Goal: Information Seeking & Learning: Learn about a topic

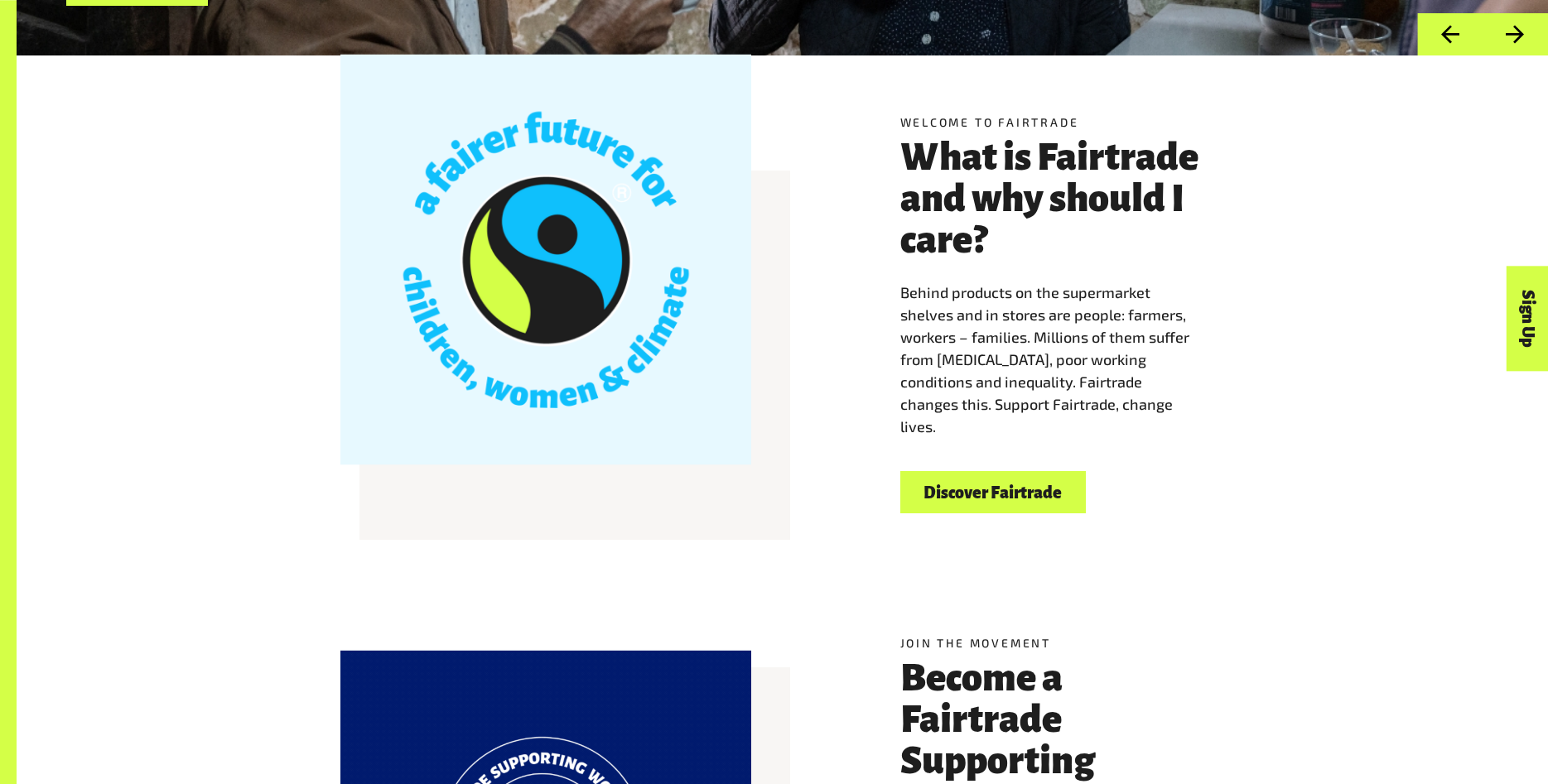
scroll to position [591, 0]
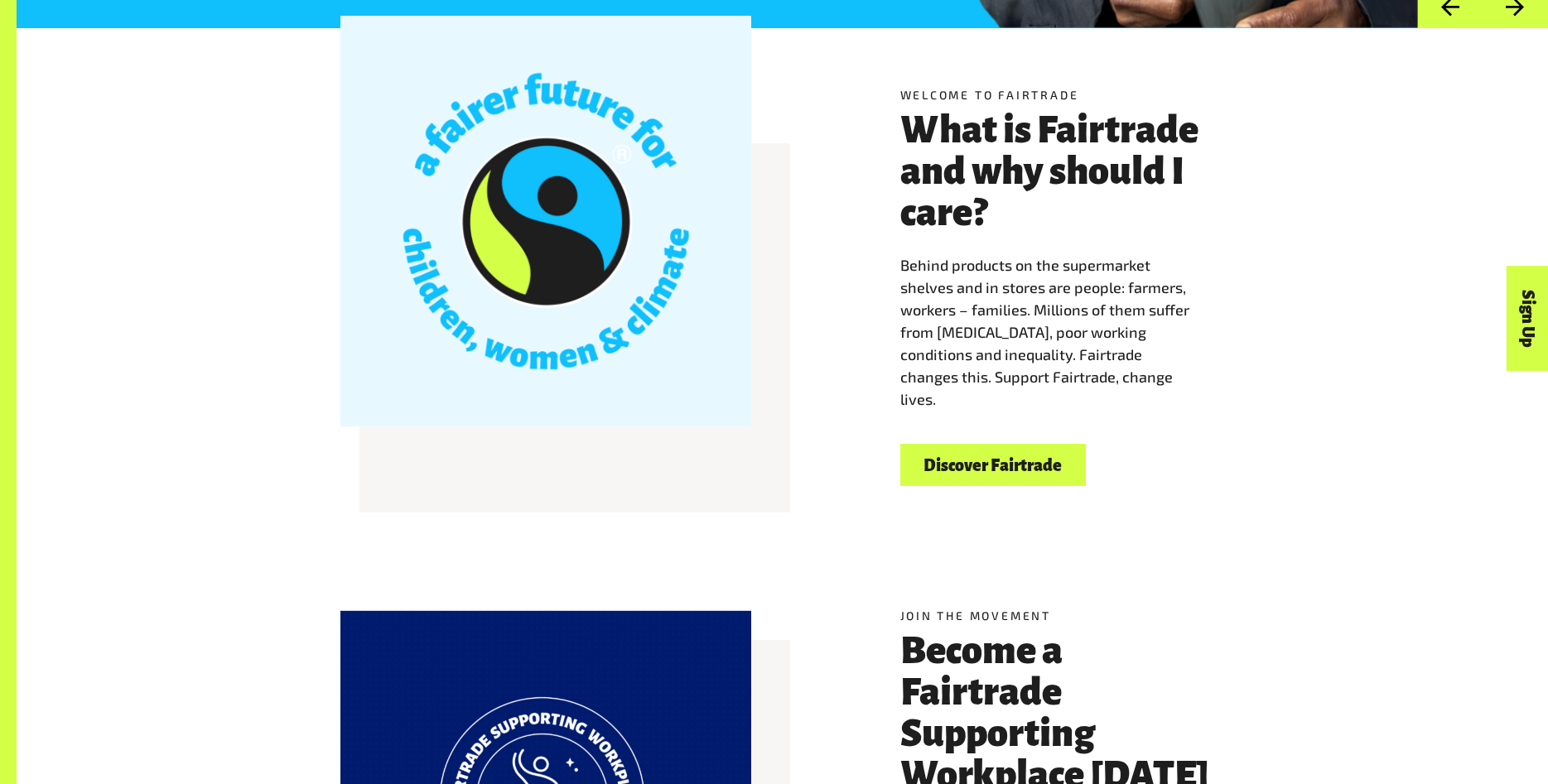
click at [1038, 466] on link "Discover Fairtrade" at bounding box center [993, 464] width 185 height 42
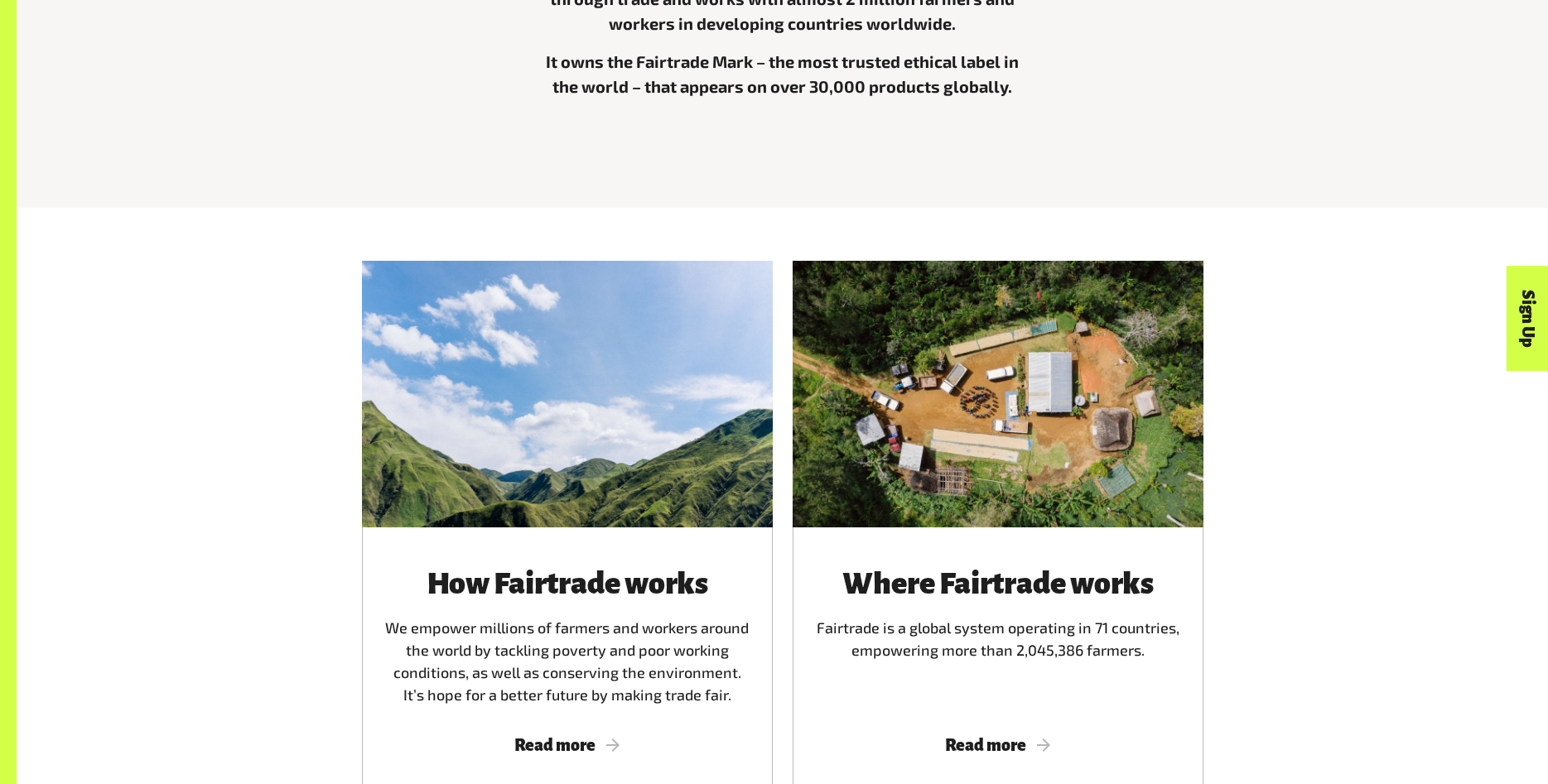
scroll to position [1014, 0]
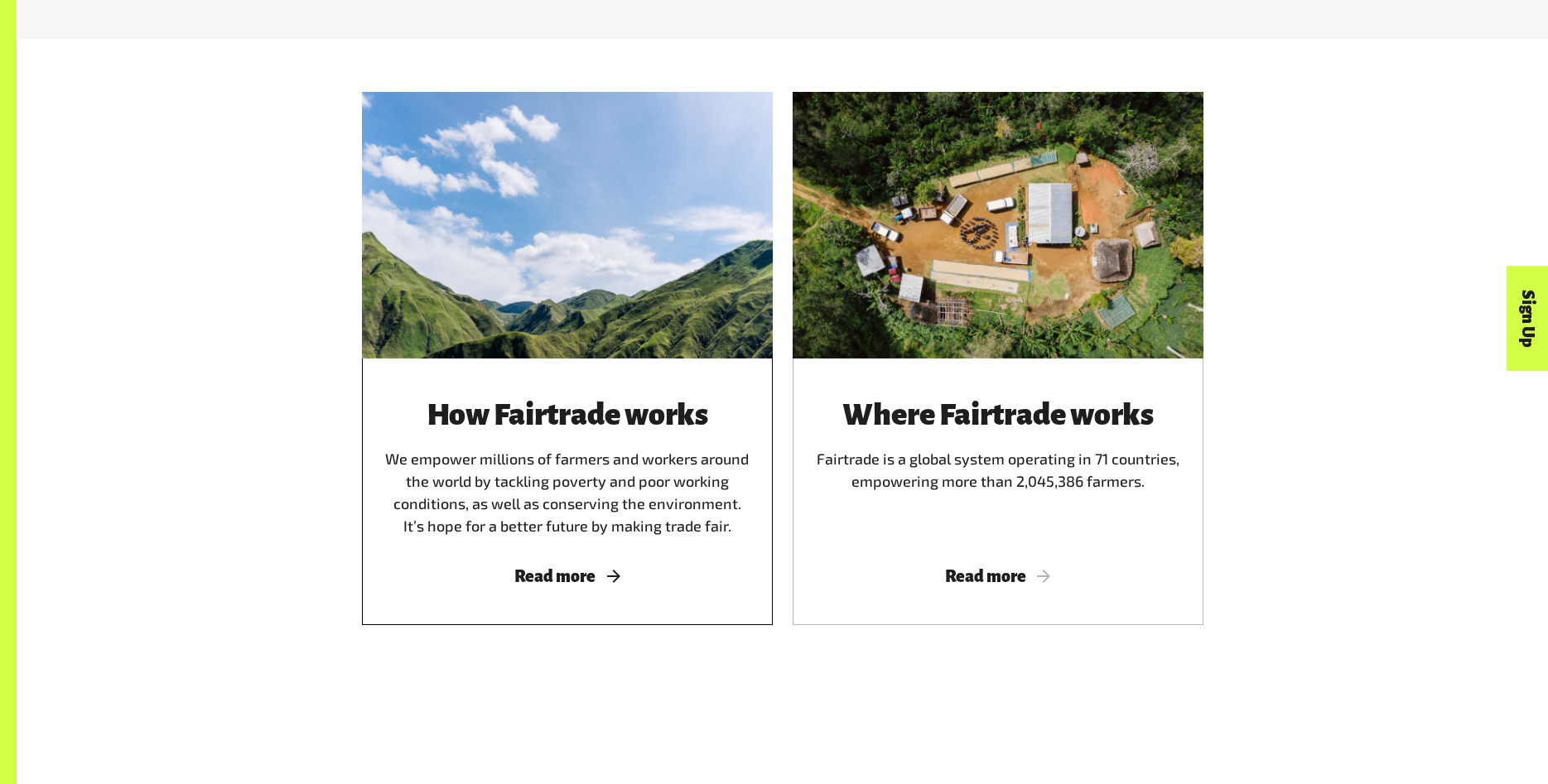
click at [617, 404] on h3 "How Fairtrade works" at bounding box center [567, 414] width 371 height 33
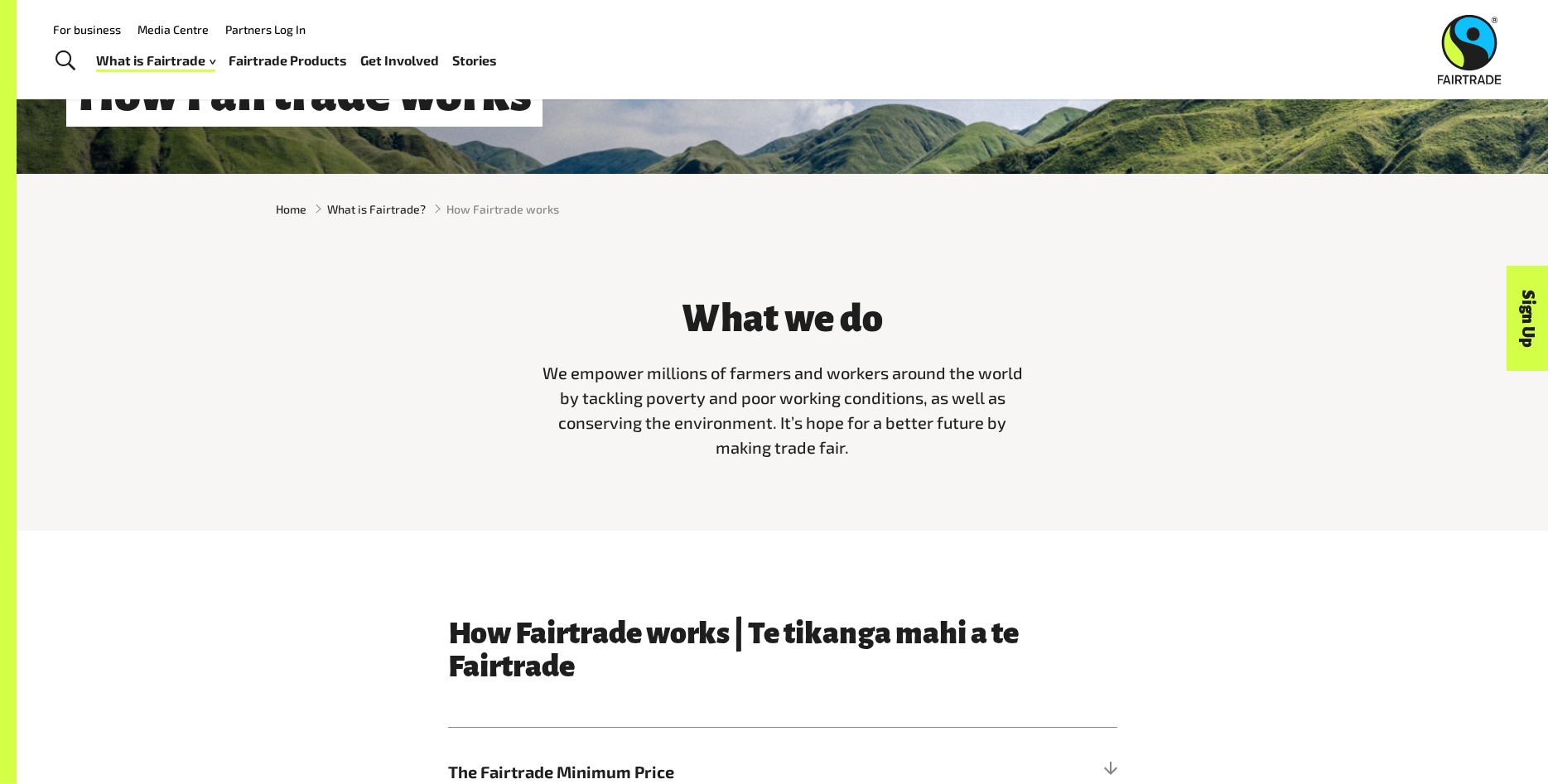
scroll to position [422, 0]
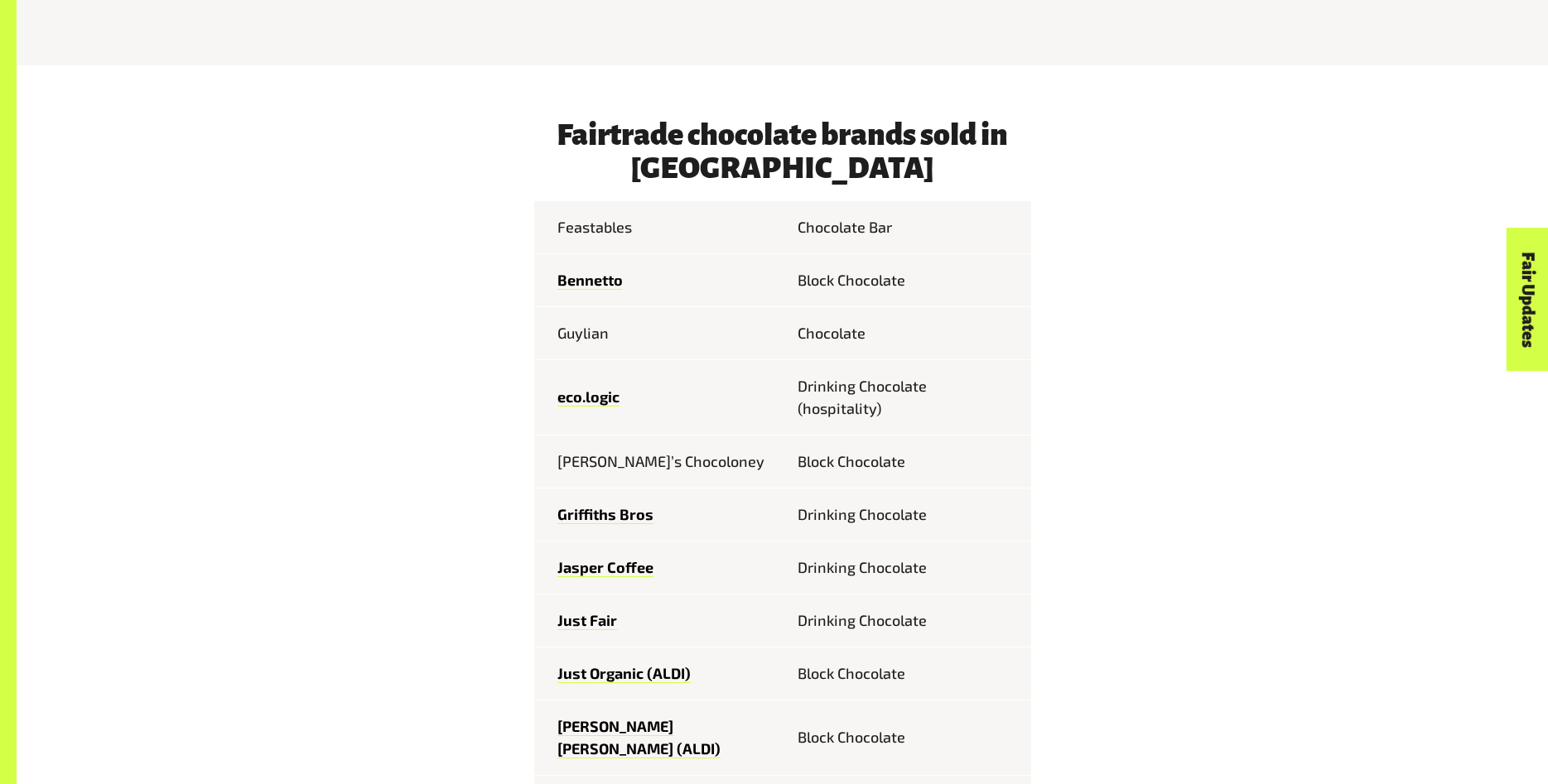
scroll to position [929, 0]
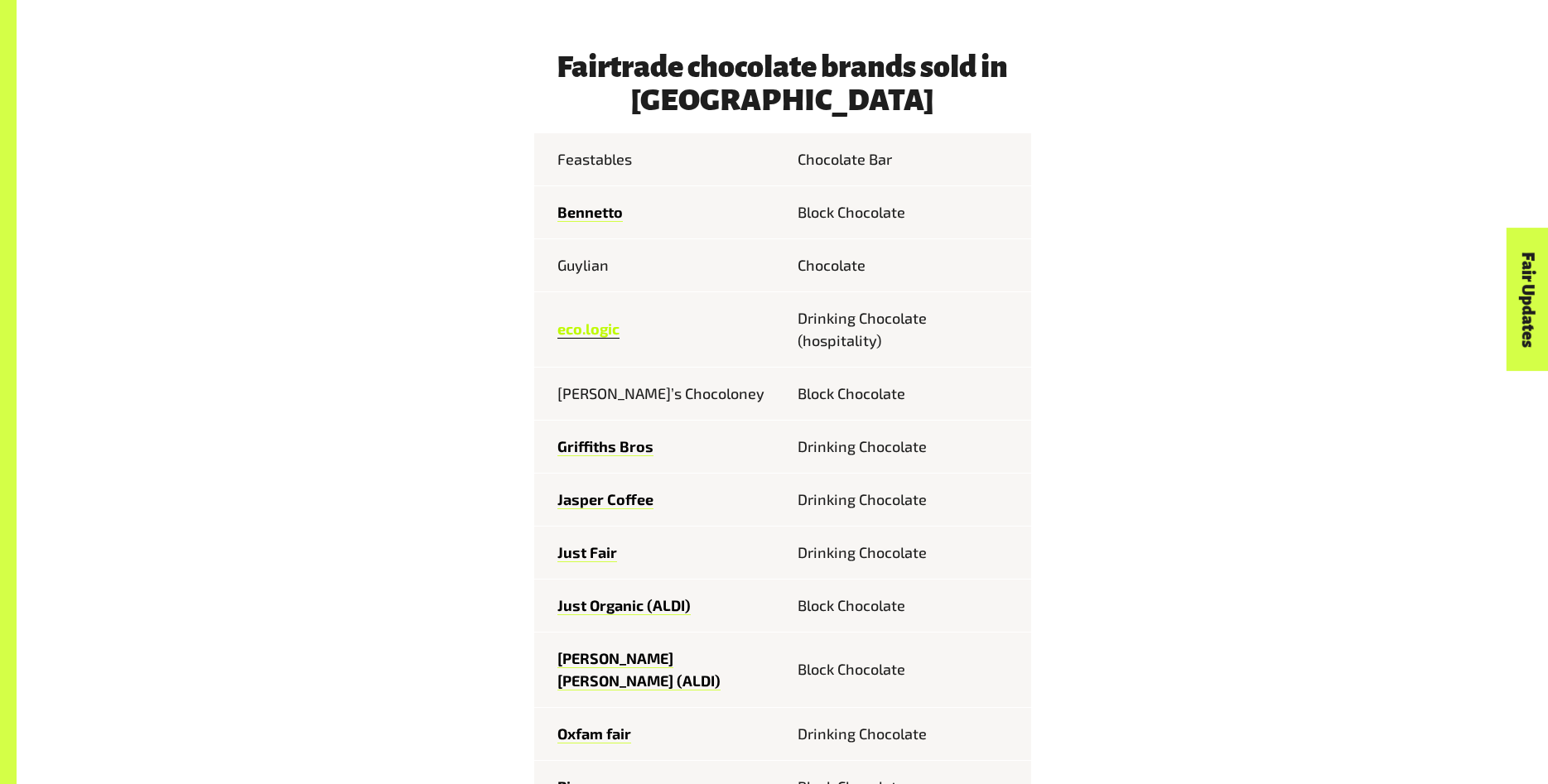
click at [585, 327] on link "eco.logic" at bounding box center [589, 329] width 62 height 19
